Goal: Task Accomplishment & Management: Use online tool/utility

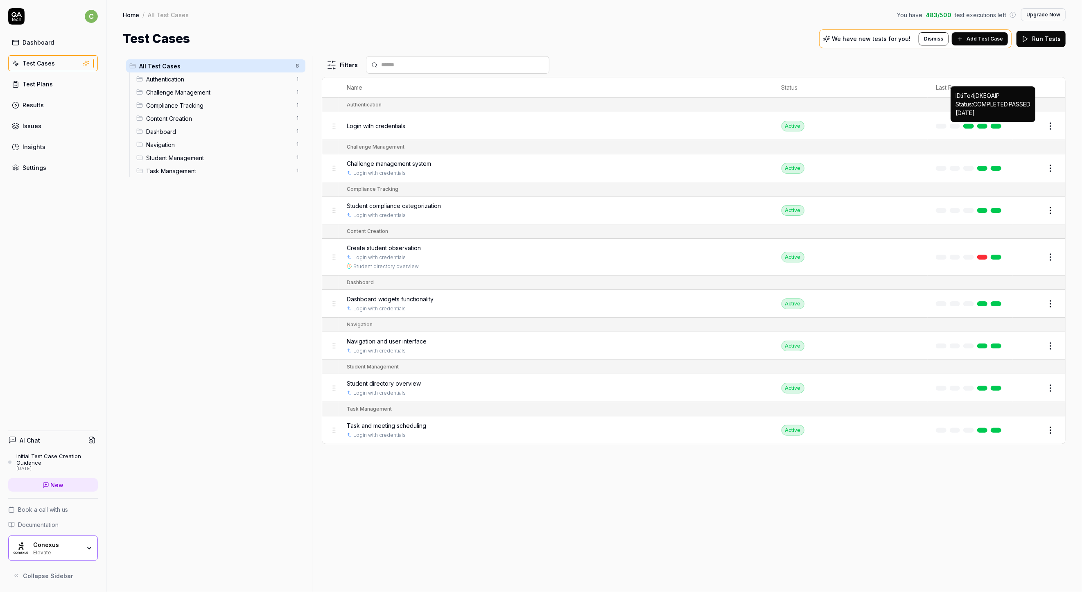
click at [993, 127] on link at bounding box center [996, 126] width 11 height 5
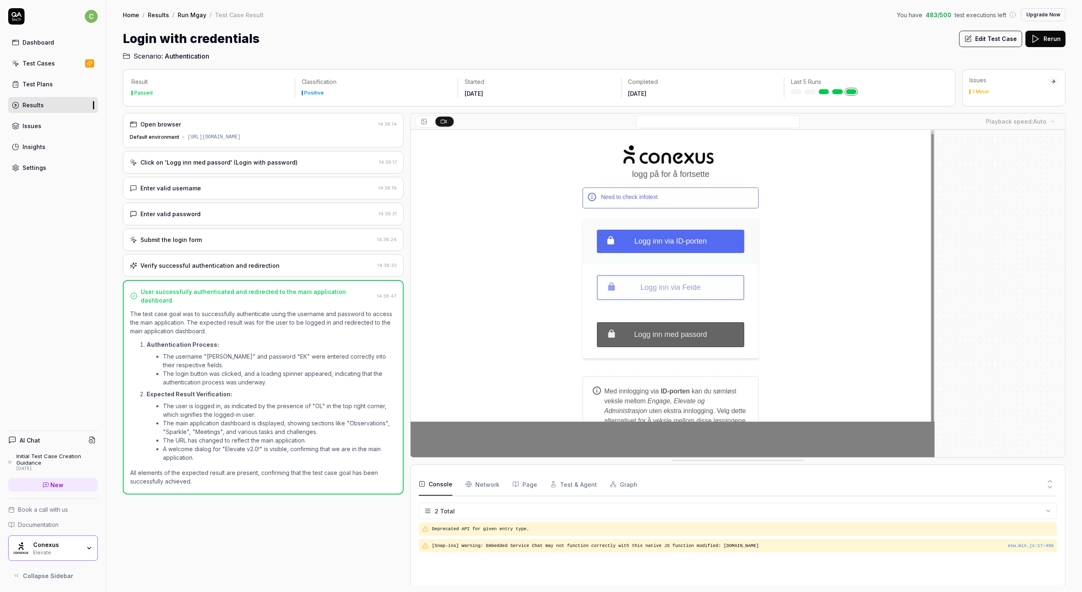
click at [1057, 34] on button "Rerun" at bounding box center [1046, 39] width 40 height 16
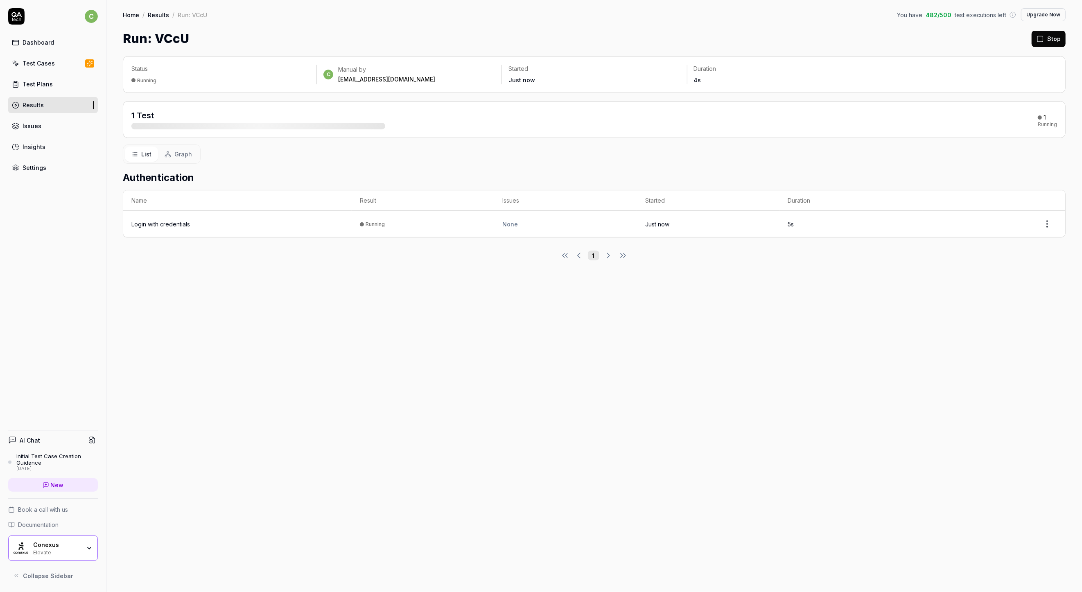
click at [172, 223] on div "Login with credentials" at bounding box center [160, 224] width 59 height 9
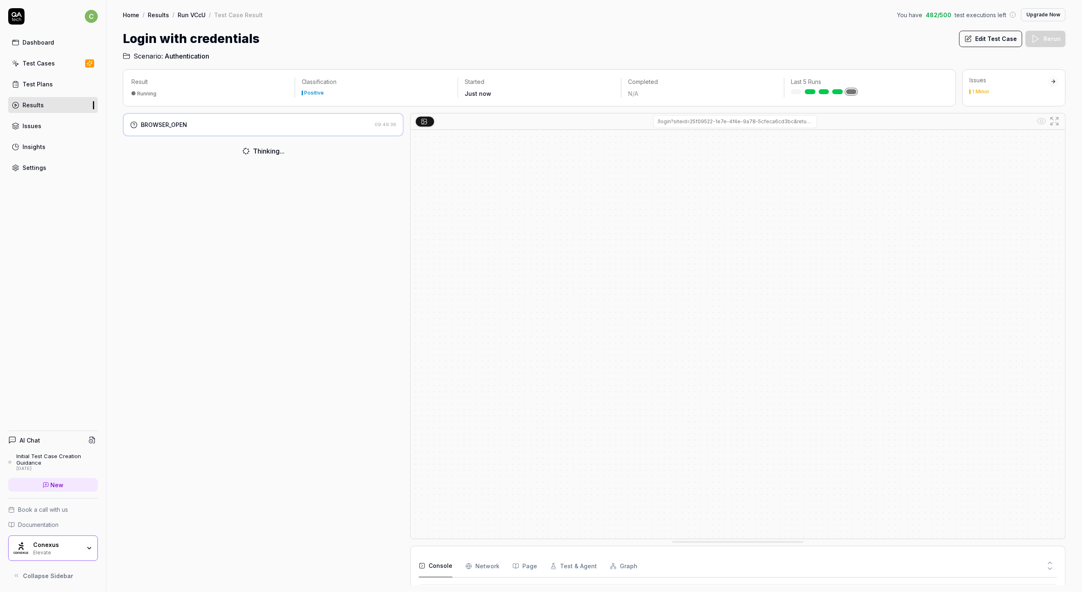
scroll to position [3, 0]
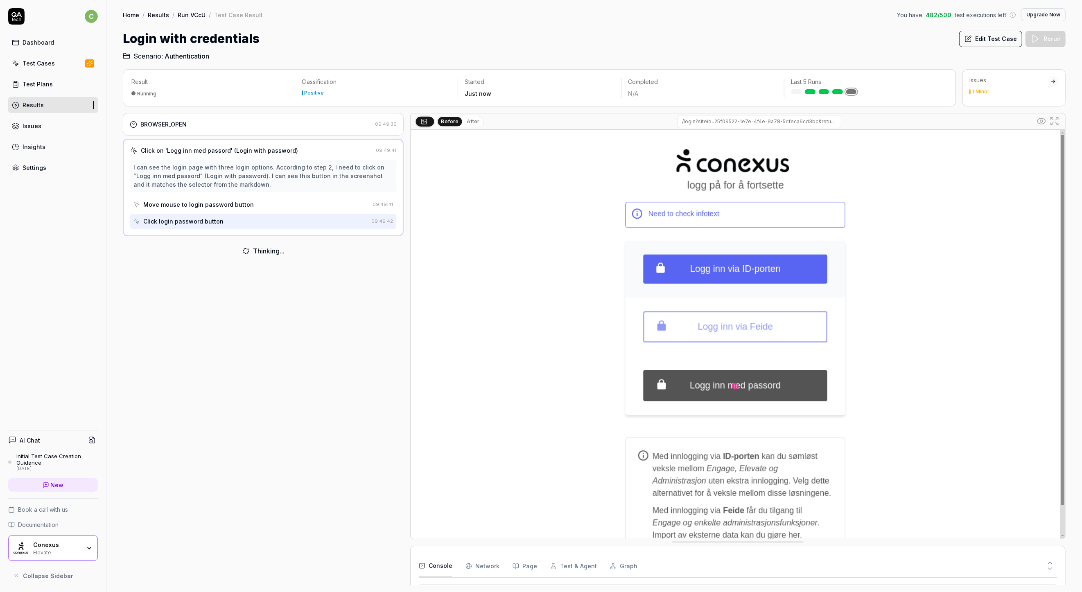
click at [983, 43] on button "Edit Test Case" at bounding box center [990, 39] width 63 height 16
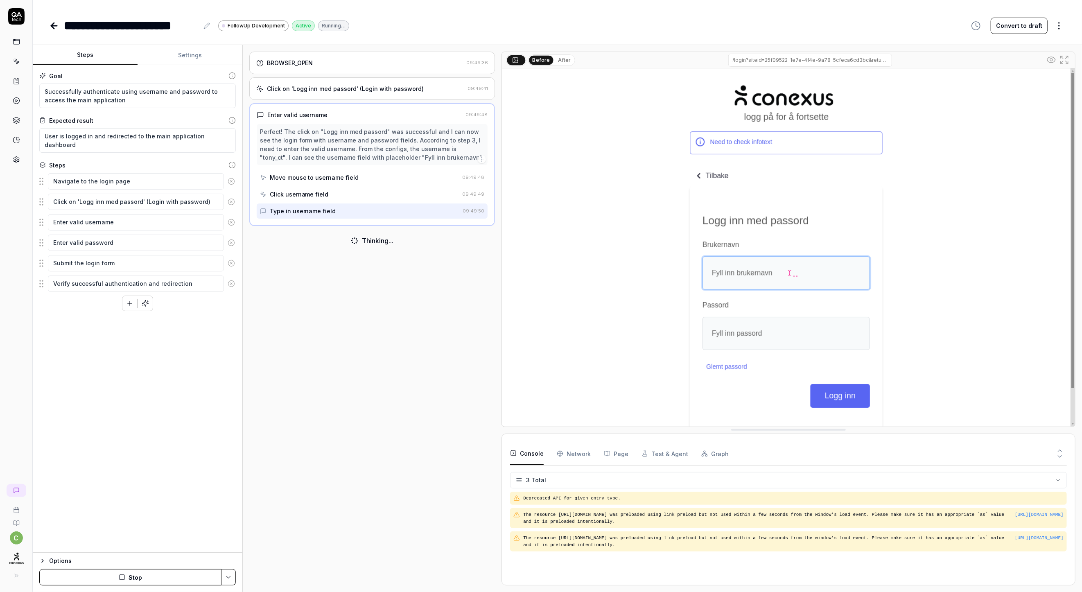
click at [193, 58] on button "Settings" at bounding box center [190, 55] width 105 height 20
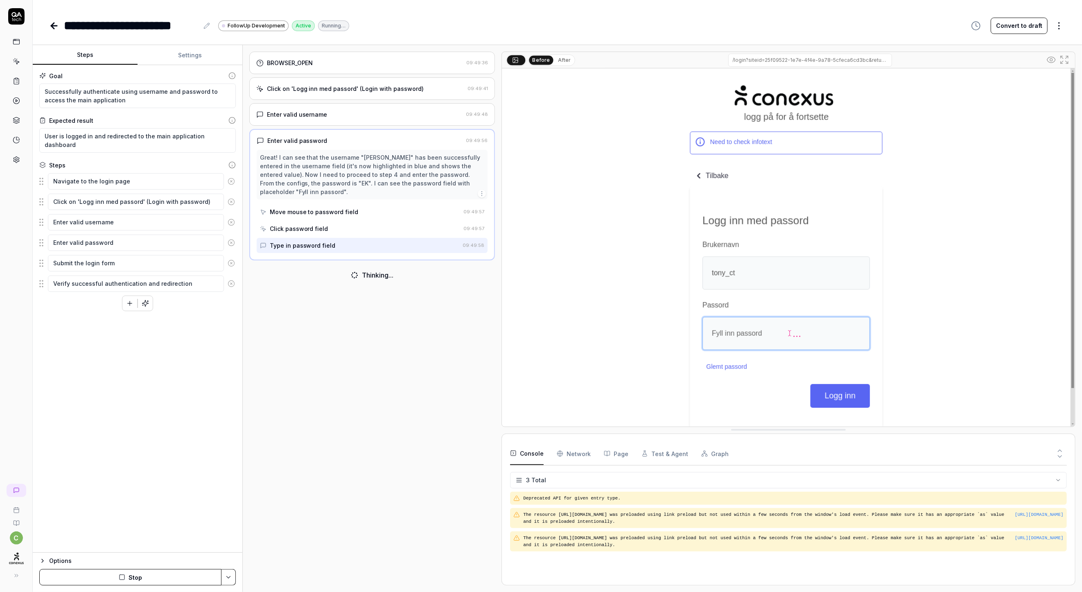
click at [85, 59] on button "Steps" at bounding box center [85, 55] width 105 height 20
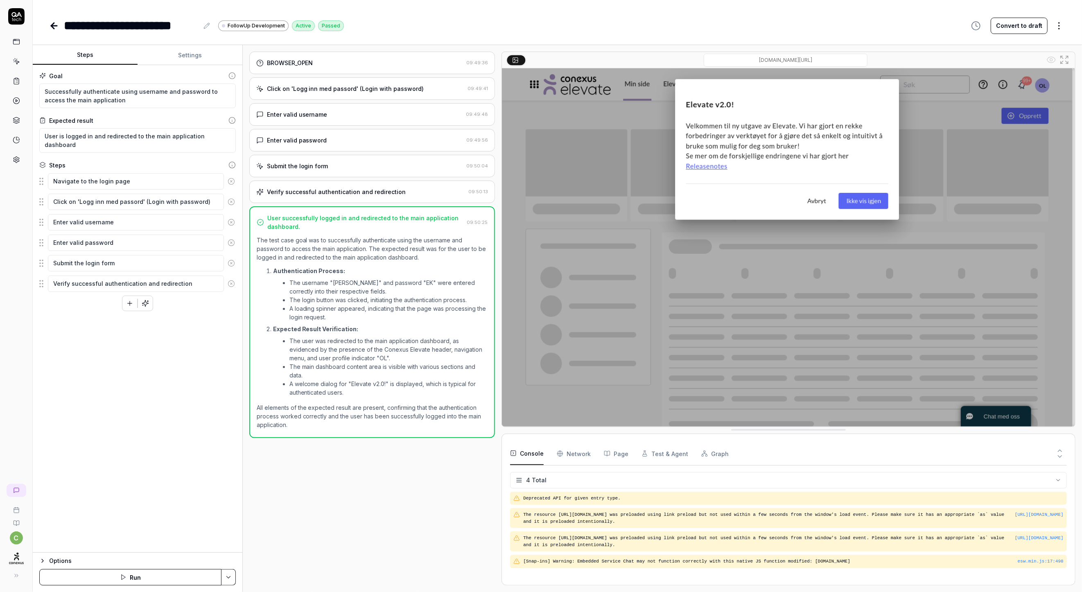
click at [13, 81] on icon at bounding box center [16, 80] width 7 height 7
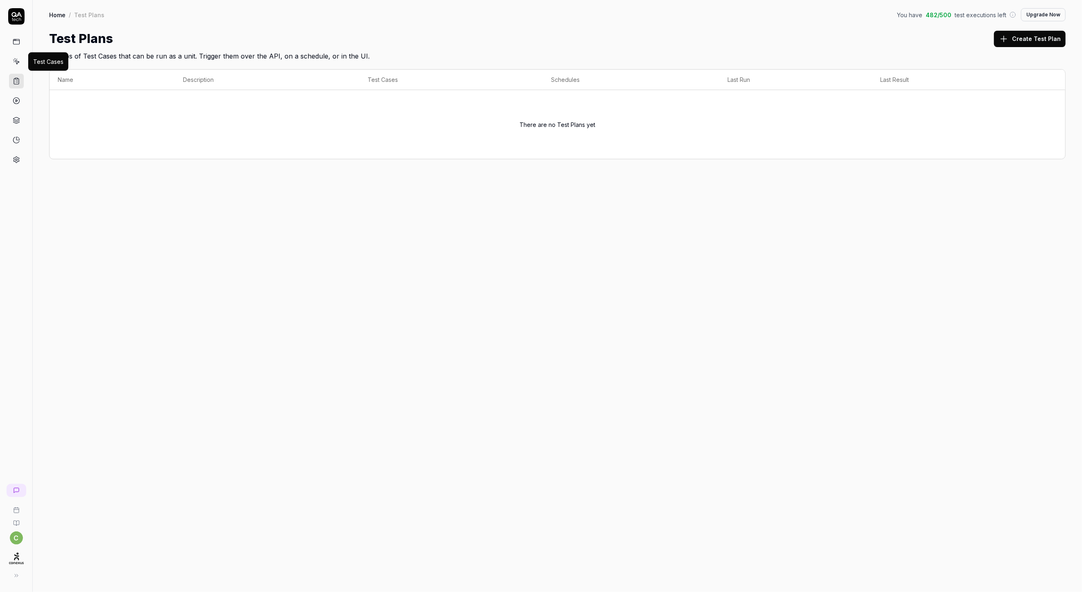
click at [18, 57] on link at bounding box center [16, 61] width 15 height 15
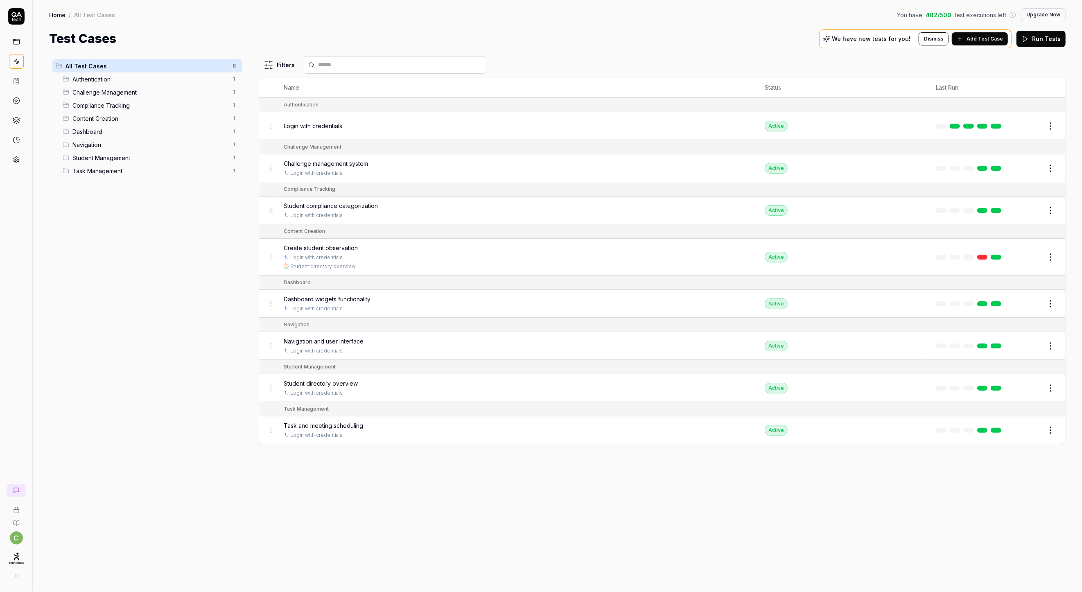
click at [100, 121] on span "Content Creation" at bounding box center [149, 118] width 155 height 9
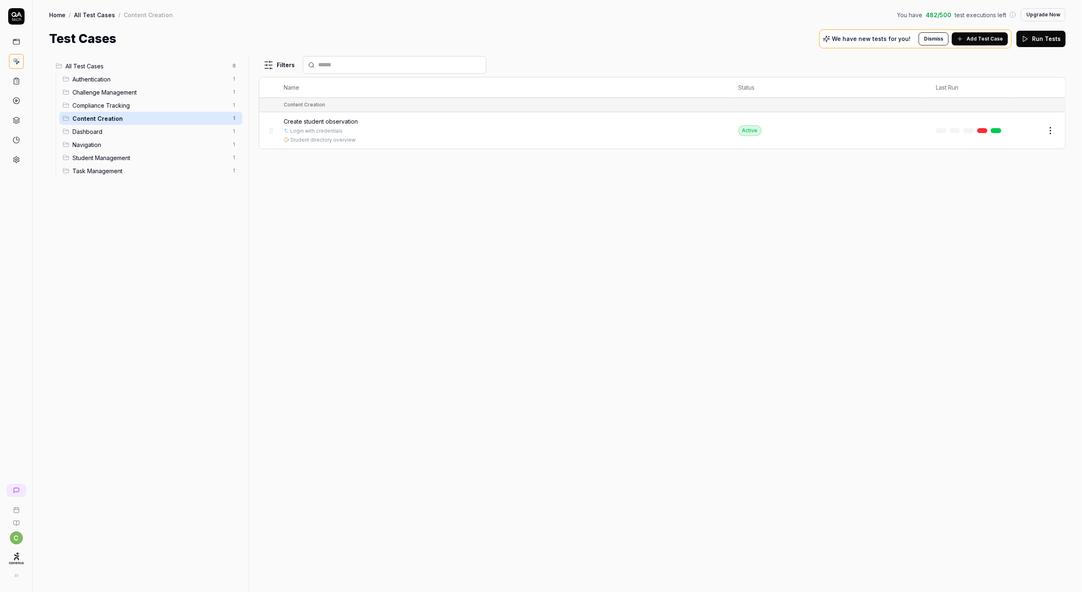
click at [308, 122] on span "Create student observation" at bounding box center [321, 121] width 74 height 9
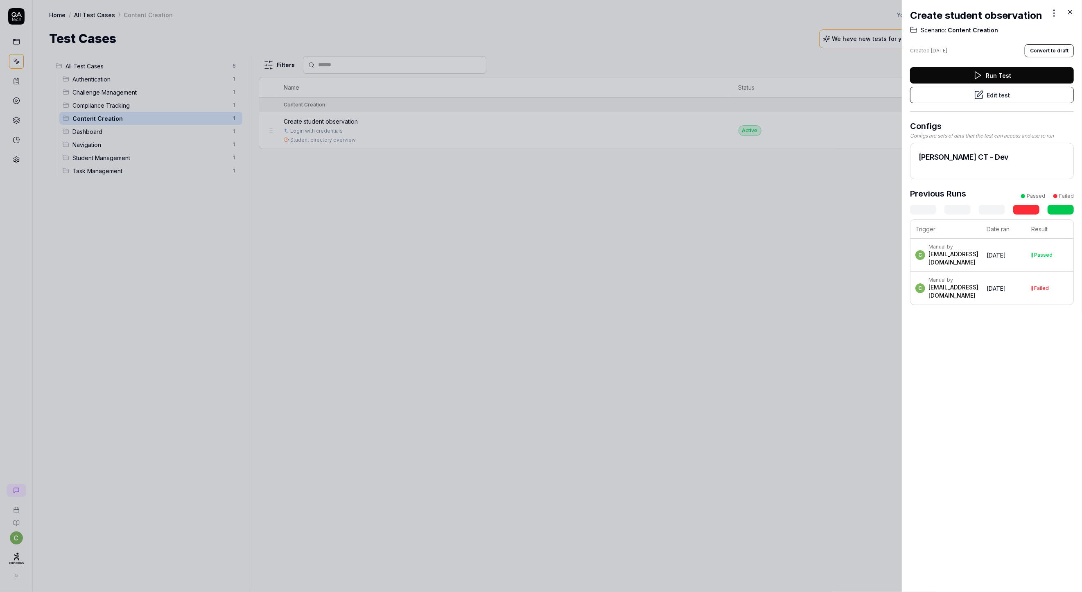
click at [1006, 103] on button "Edit test" at bounding box center [992, 95] width 164 height 16
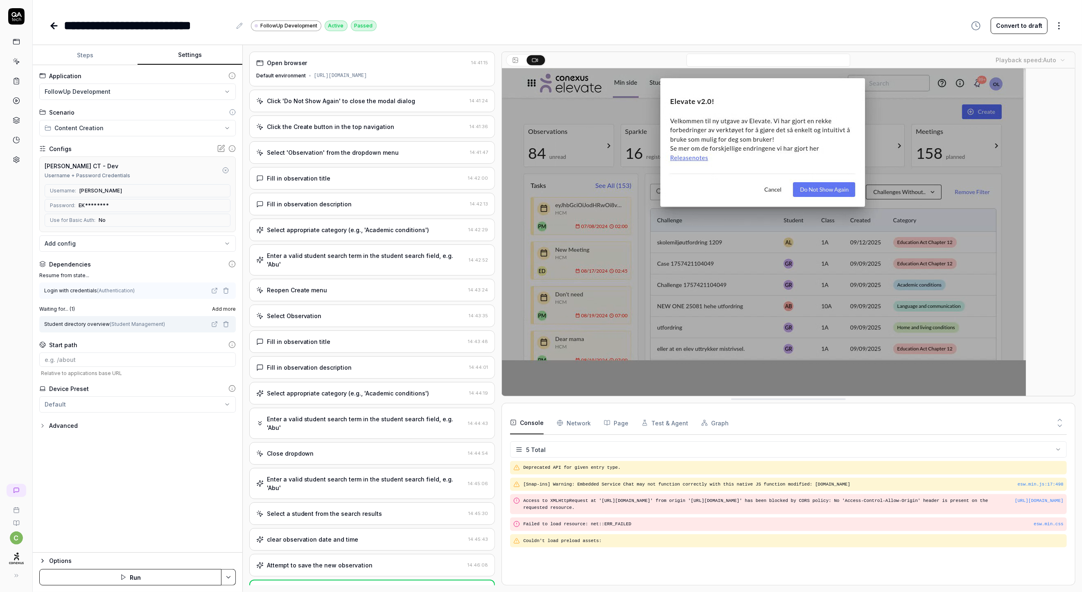
click at [170, 47] on button "Settings" at bounding box center [190, 55] width 105 height 20
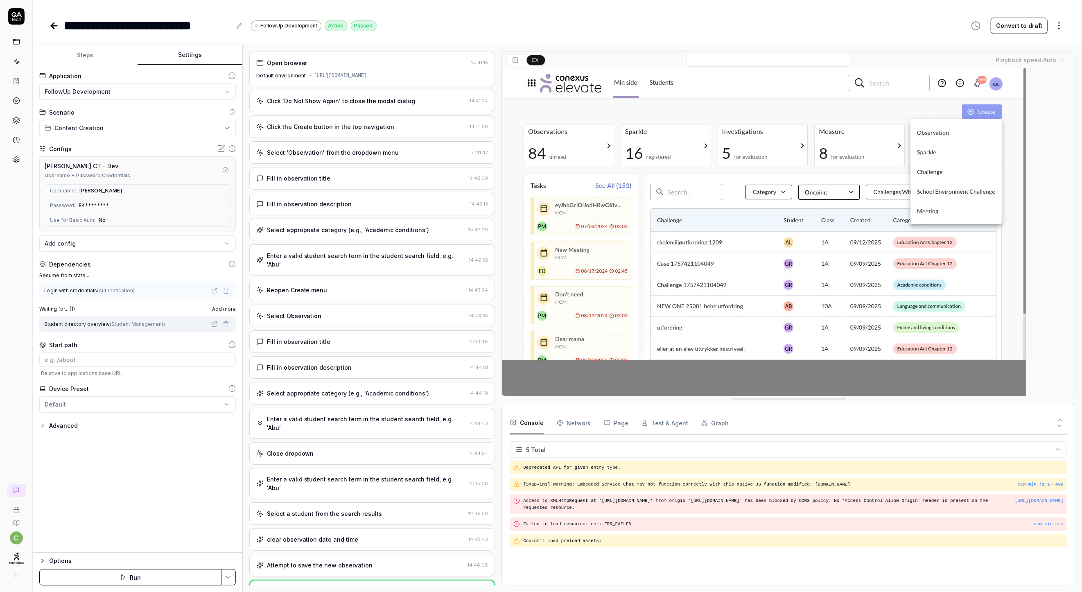
click at [86, 59] on button "Steps" at bounding box center [85, 55] width 105 height 20
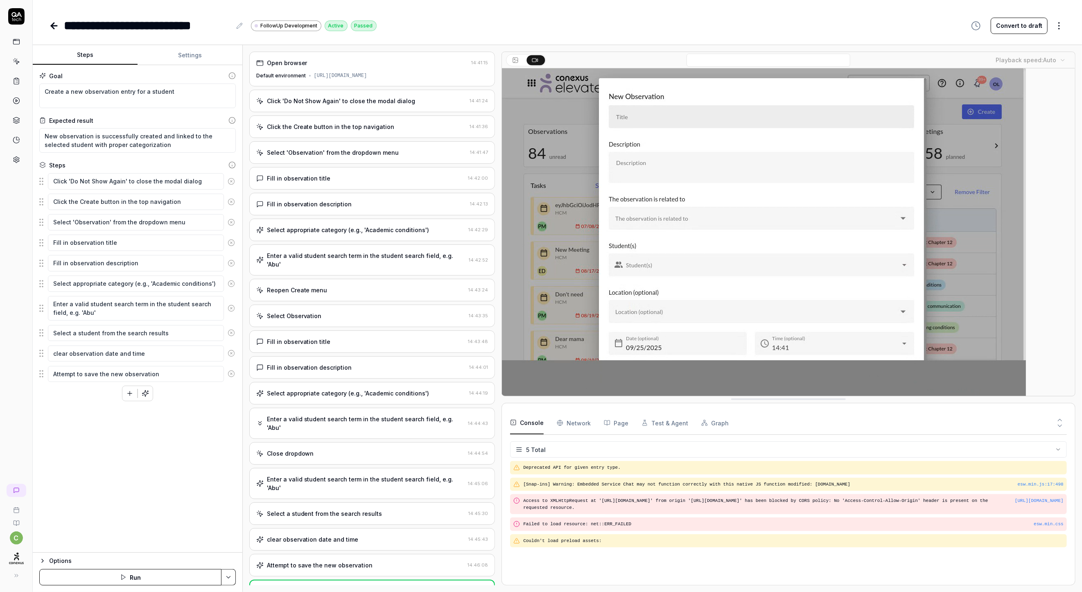
type textarea "*"
click at [171, 54] on button "Settings" at bounding box center [190, 55] width 105 height 20
